Goal: Task Accomplishment & Management: Use online tool/utility

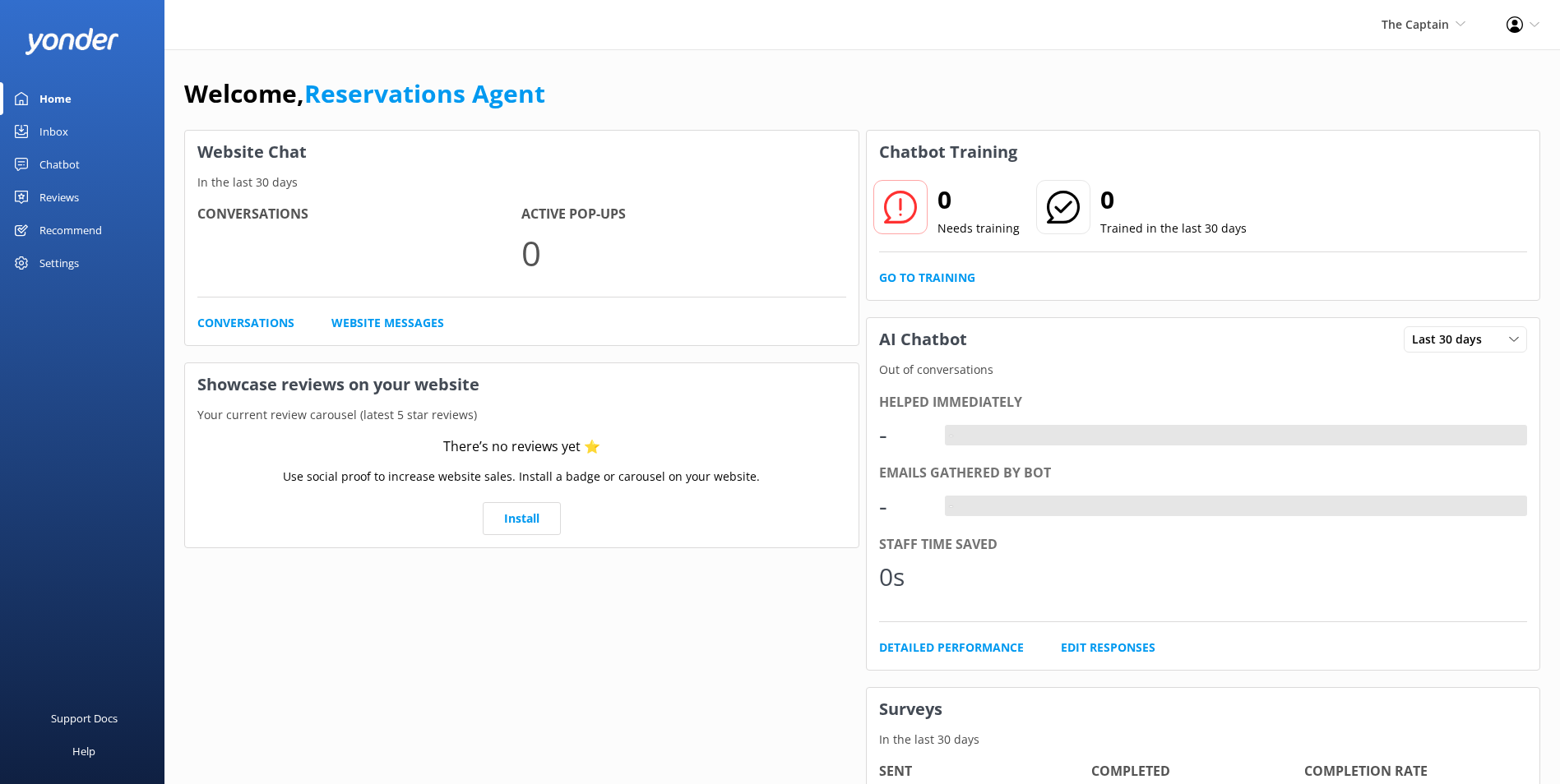
click at [50, 124] on div "Inbox" at bounding box center [54, 131] width 29 height 33
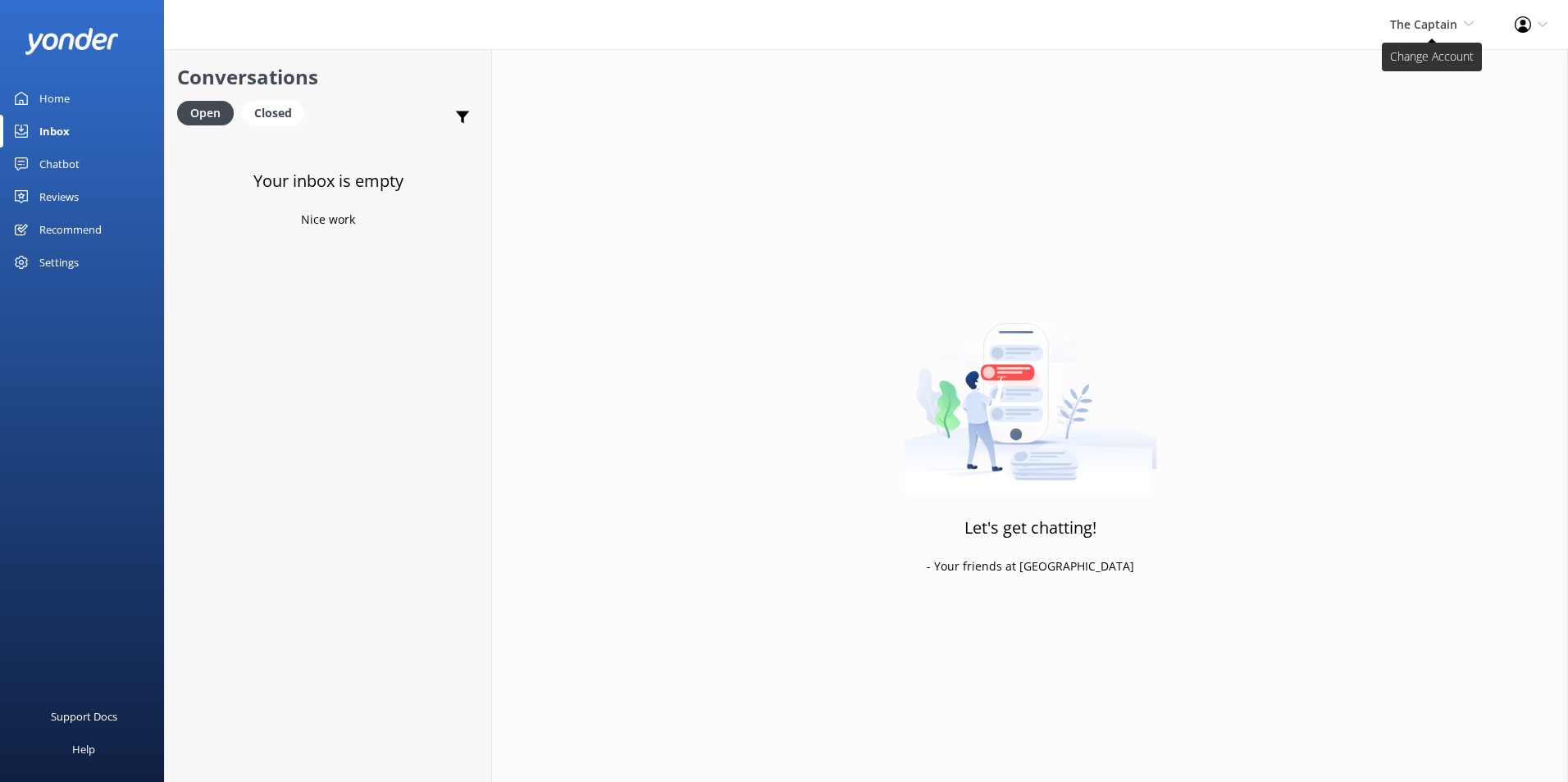
click at [1421, 24] on span "The Captain" at bounding box center [1423, 24] width 67 height 15
click at [1406, 69] on link "De [GEOGRAPHIC_DATA]" at bounding box center [1413, 70] width 164 height 39
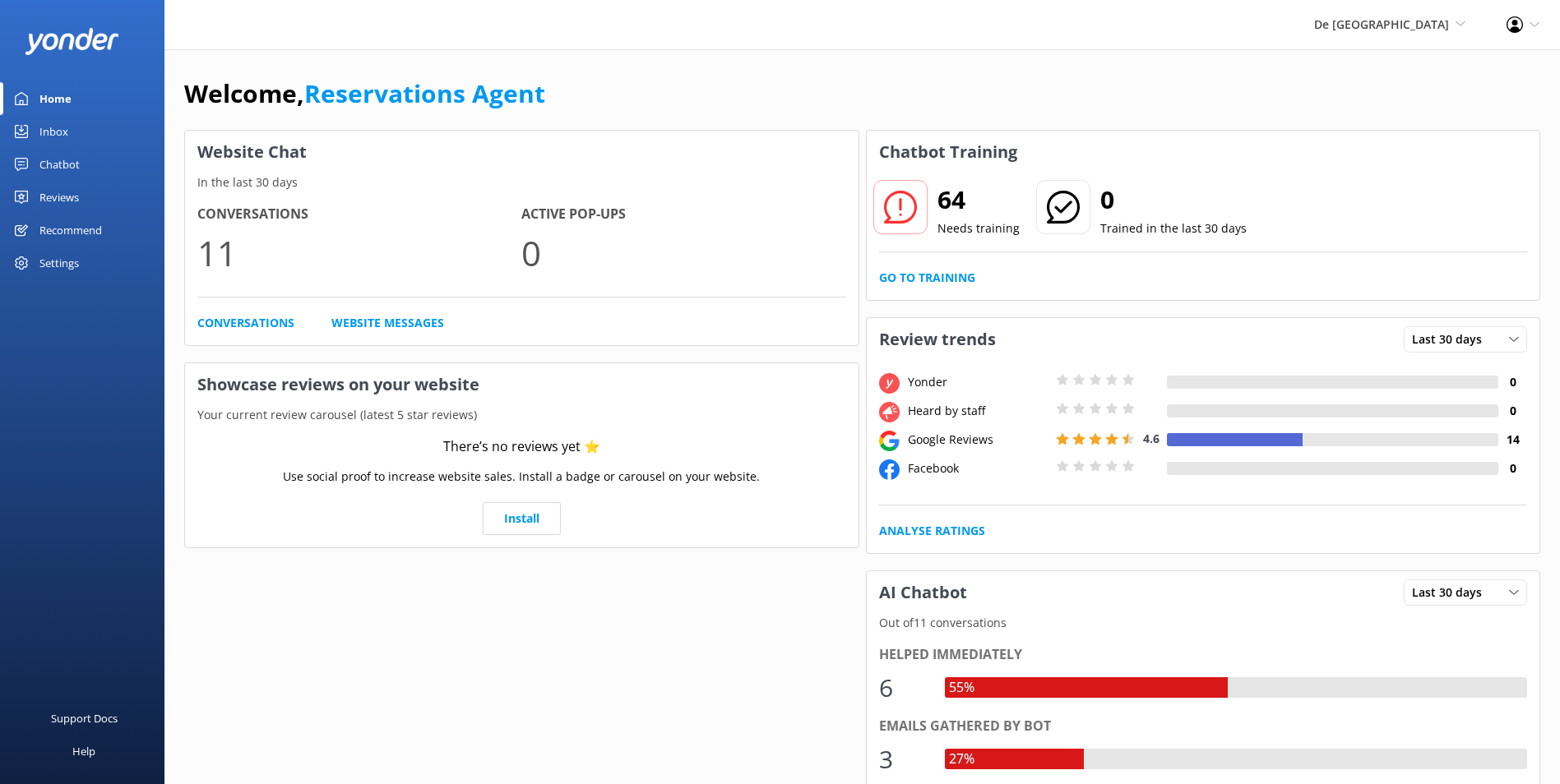
click at [76, 136] on link "Inbox" at bounding box center [82, 131] width 165 height 33
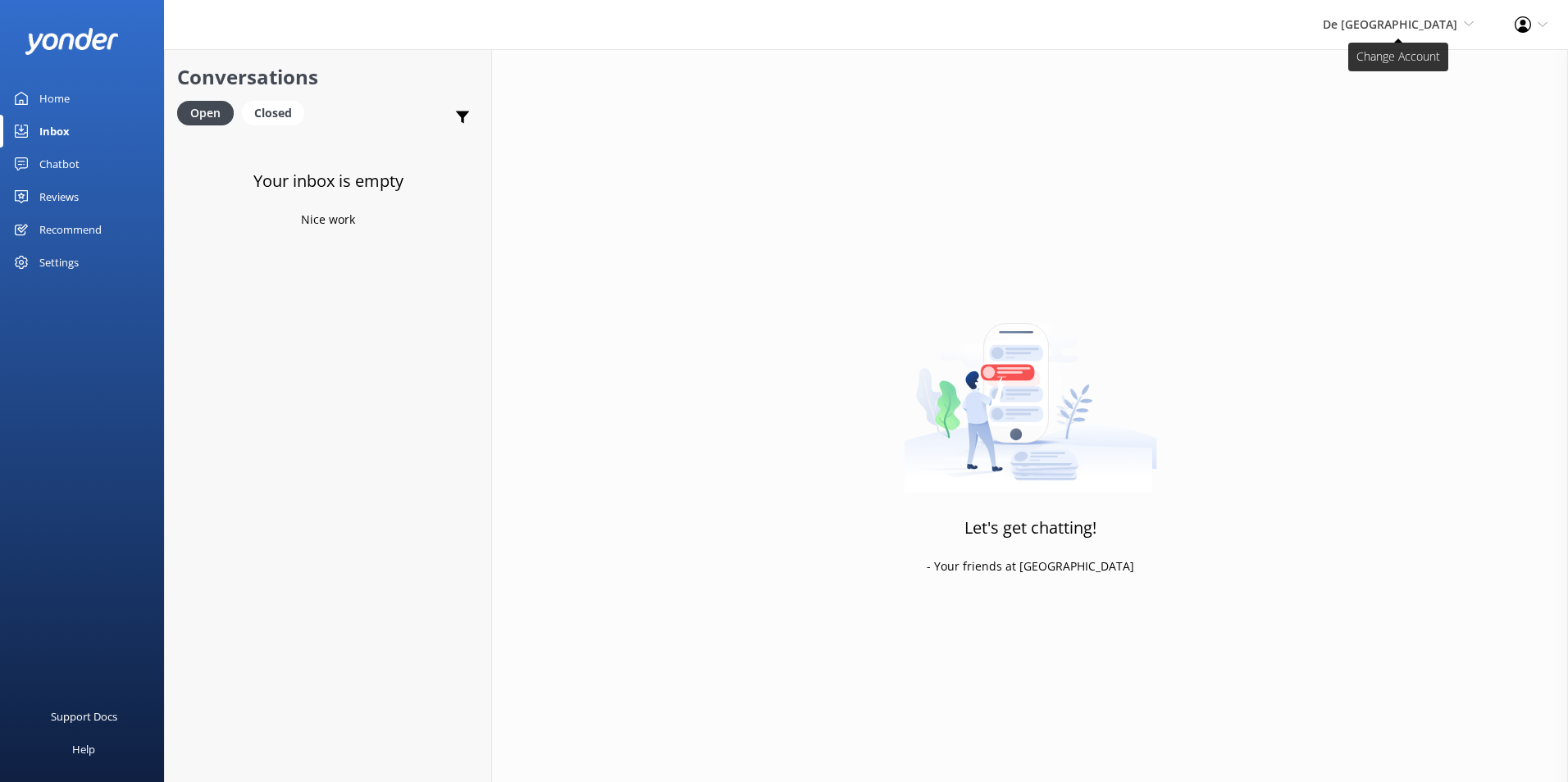
click at [1424, 18] on span "De [GEOGRAPHIC_DATA]" at bounding box center [1390, 24] width 134 height 15
click at [1388, 148] on link "The Captain" at bounding box center [1413, 149] width 164 height 39
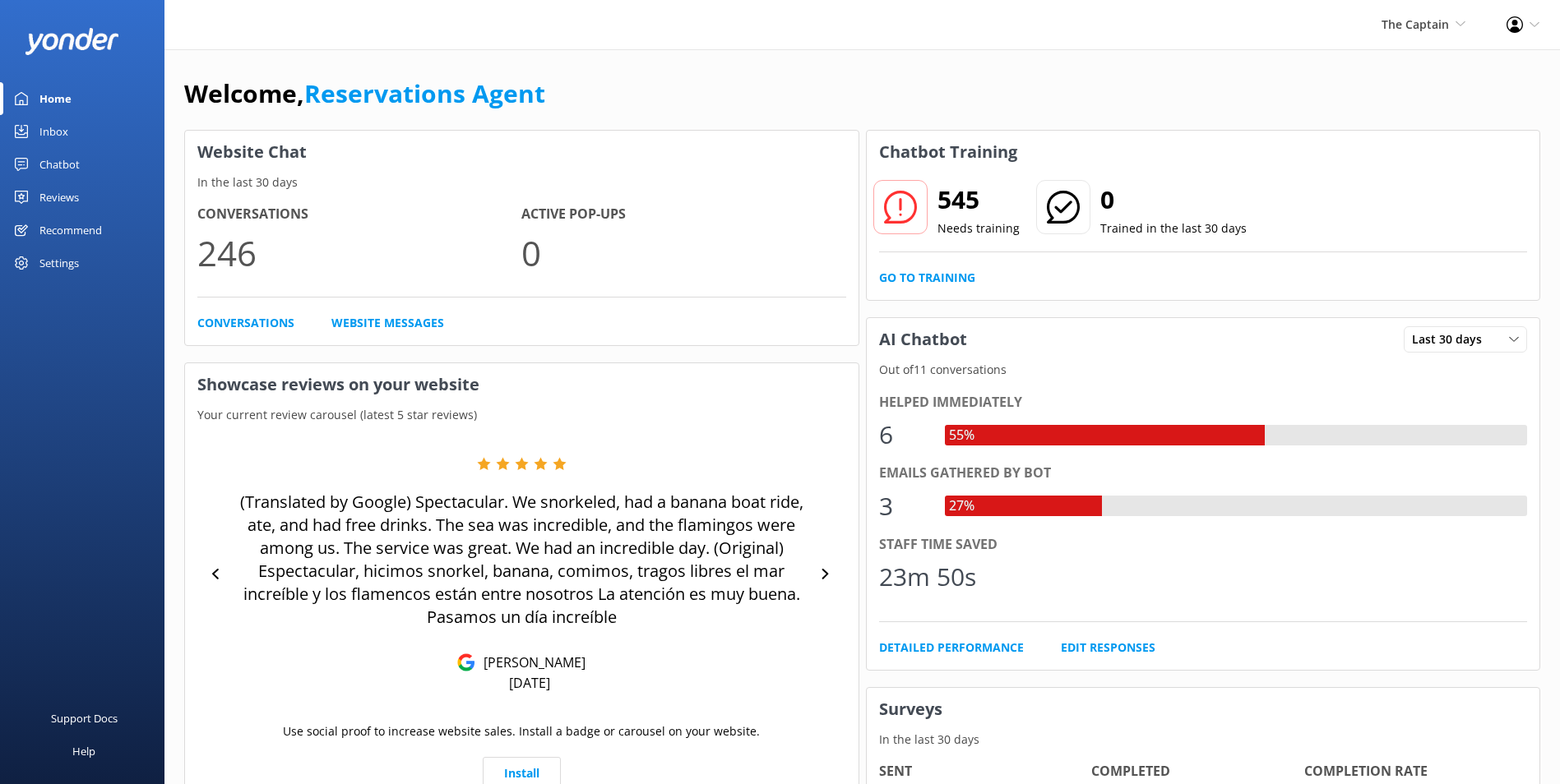
click at [91, 123] on link "Inbox" at bounding box center [82, 131] width 165 height 33
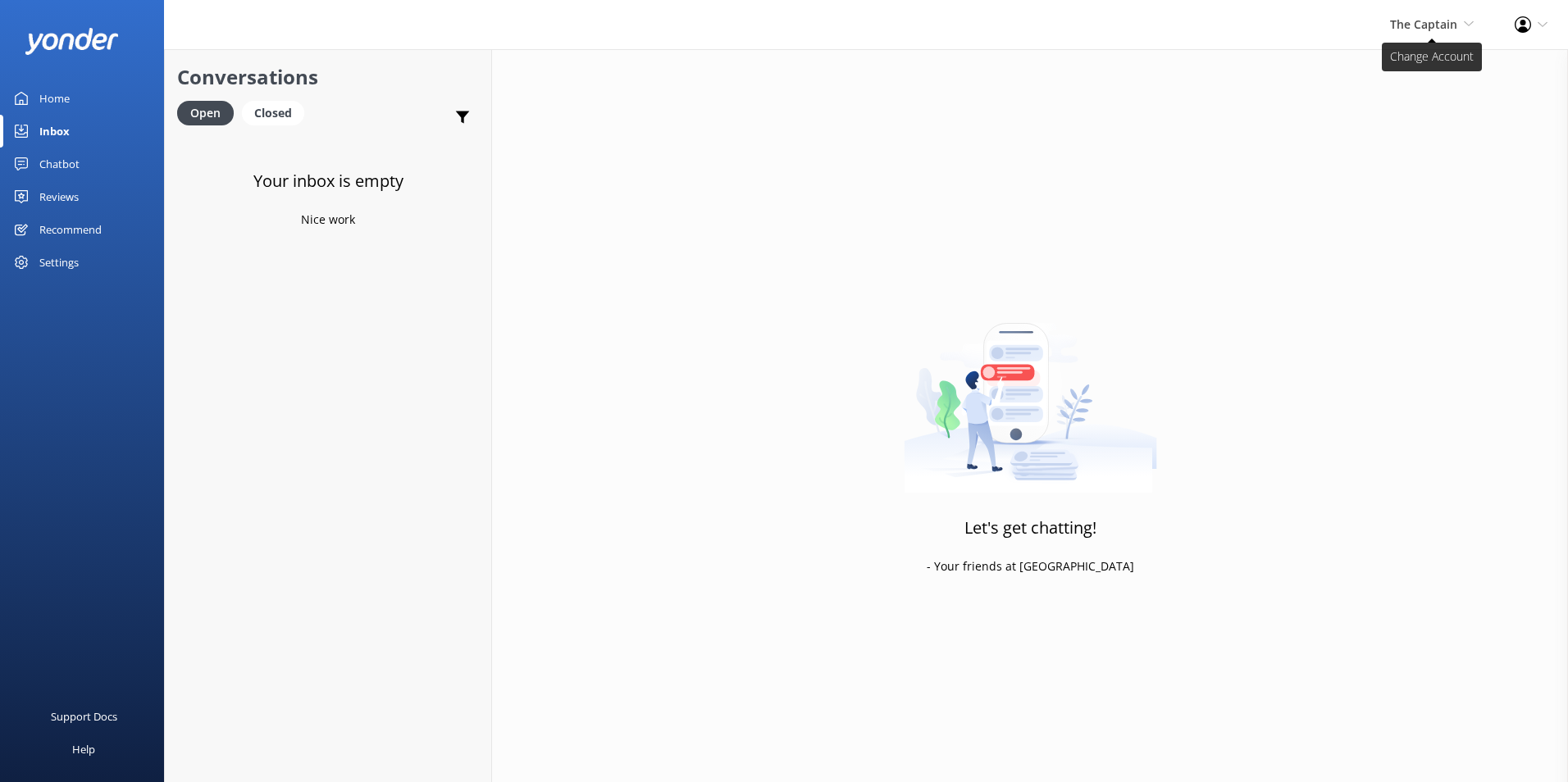
click at [1424, 16] on span "The Captain" at bounding box center [1423, 24] width 67 height 15
click at [1400, 64] on link "De [GEOGRAPHIC_DATA]" at bounding box center [1413, 70] width 164 height 39
